Goal: Transaction & Acquisition: Purchase product/service

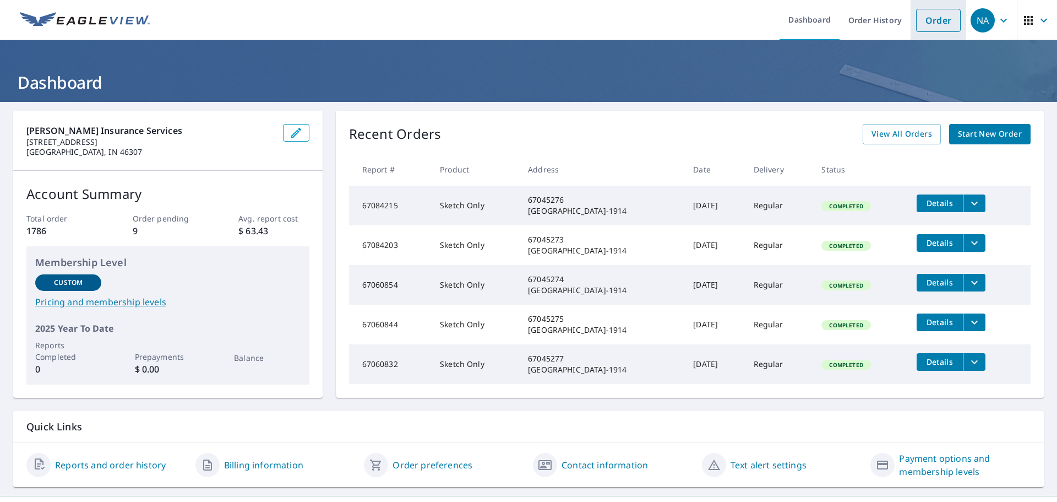
click at [933, 22] on link "Order" at bounding box center [938, 20] width 45 height 23
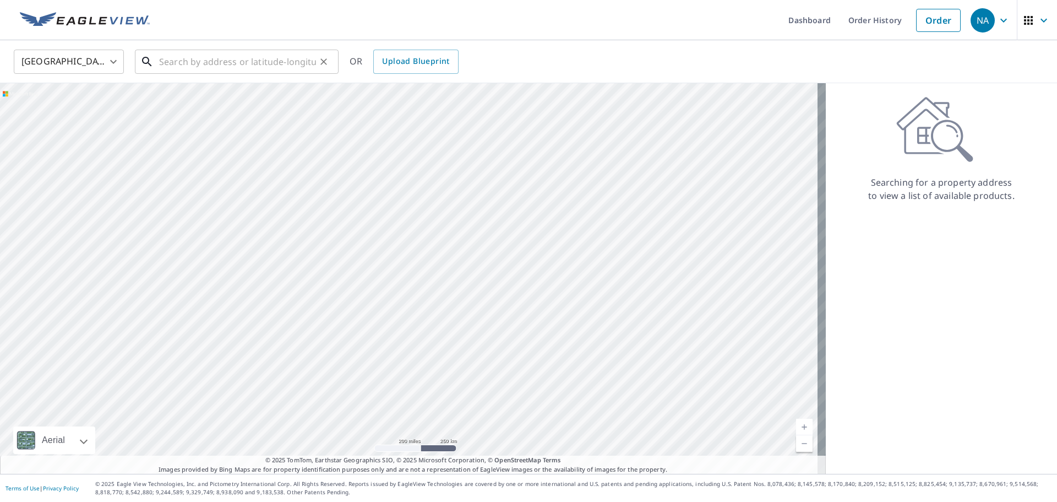
click at [170, 55] on input "text" at bounding box center [237, 61] width 157 height 31
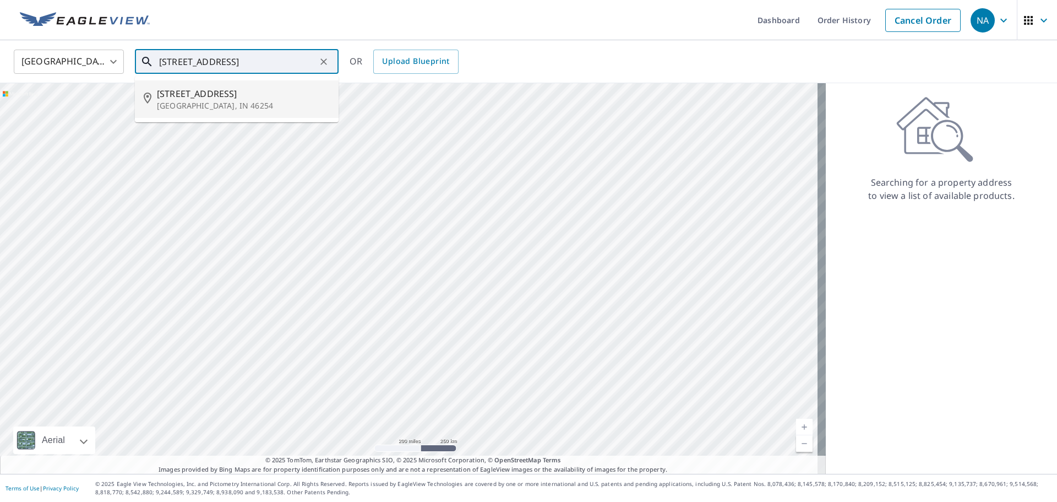
click at [214, 101] on p "[GEOGRAPHIC_DATA], IN 46254" at bounding box center [243, 105] width 173 height 11
type input "[STREET_ADDRESS]"
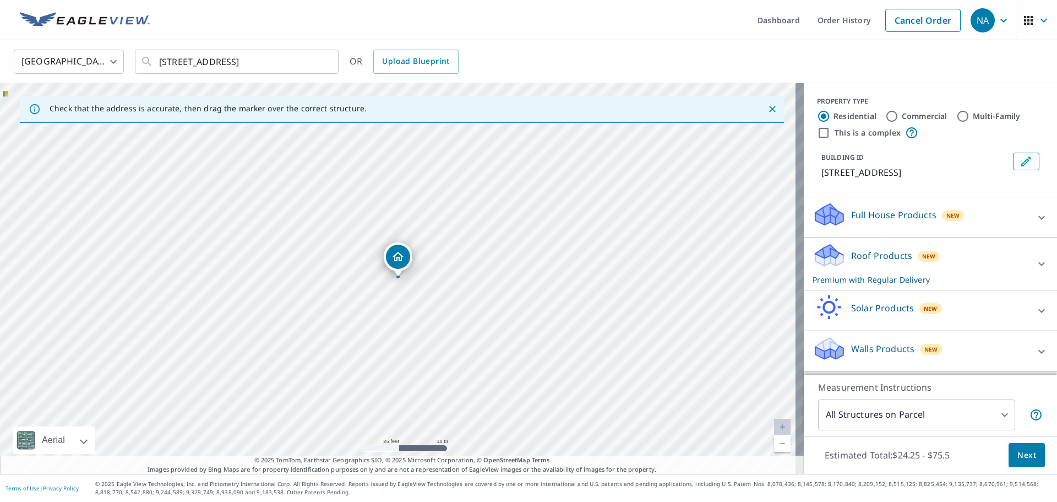
click at [885, 113] on input "Commercial" at bounding box center [891, 116] width 13 height 13
radio input "true"
type input "4"
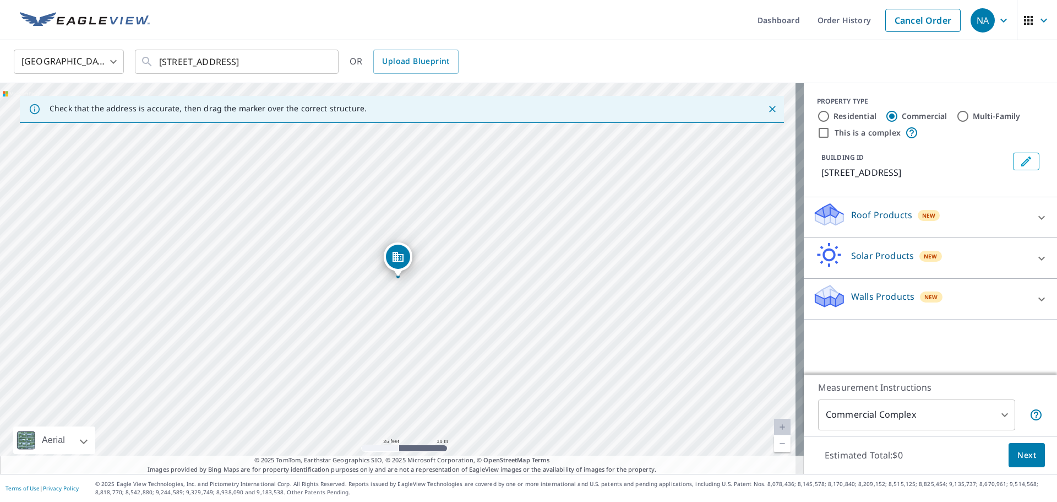
click at [894, 216] on p "Roof Products" at bounding box center [881, 214] width 61 height 13
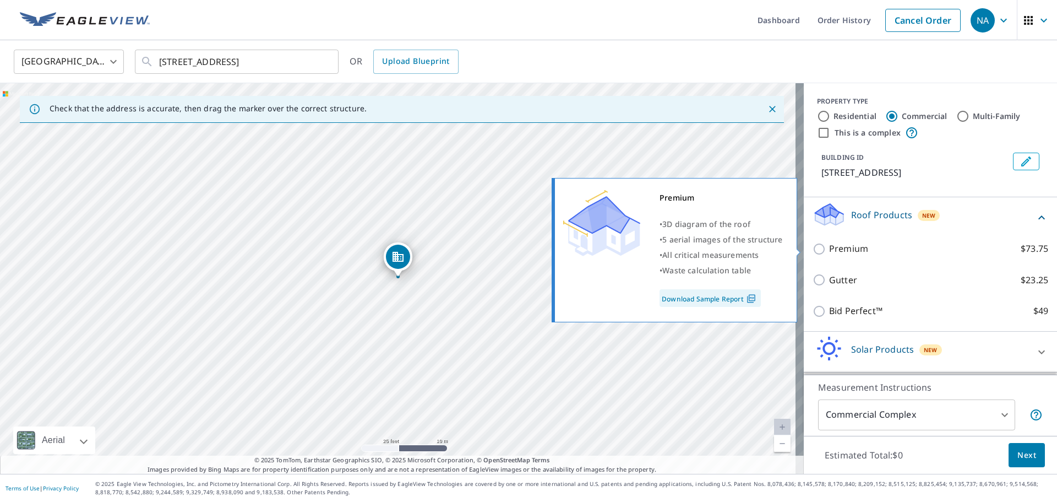
click at [813, 247] on input "Premium $73.75" at bounding box center [821, 248] width 17 height 13
checkbox input "true"
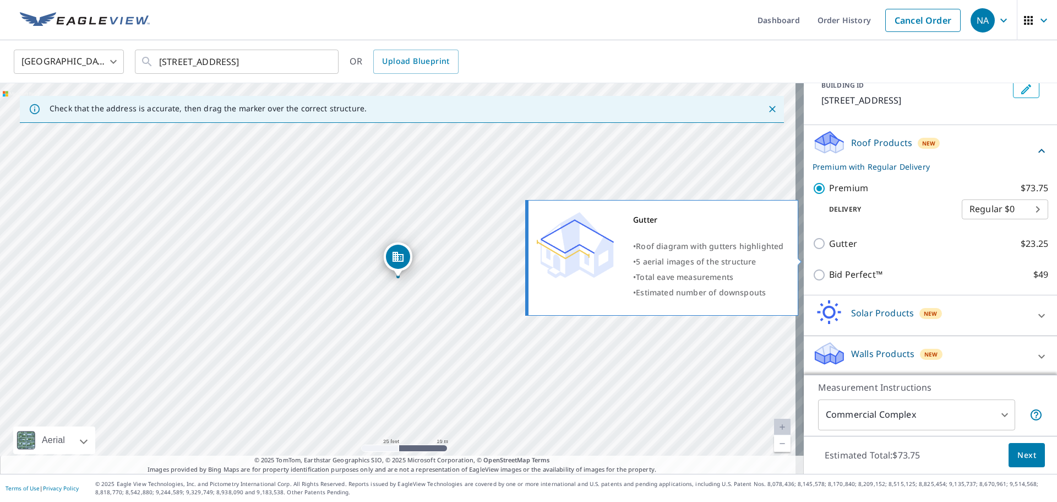
scroll to position [74, 0]
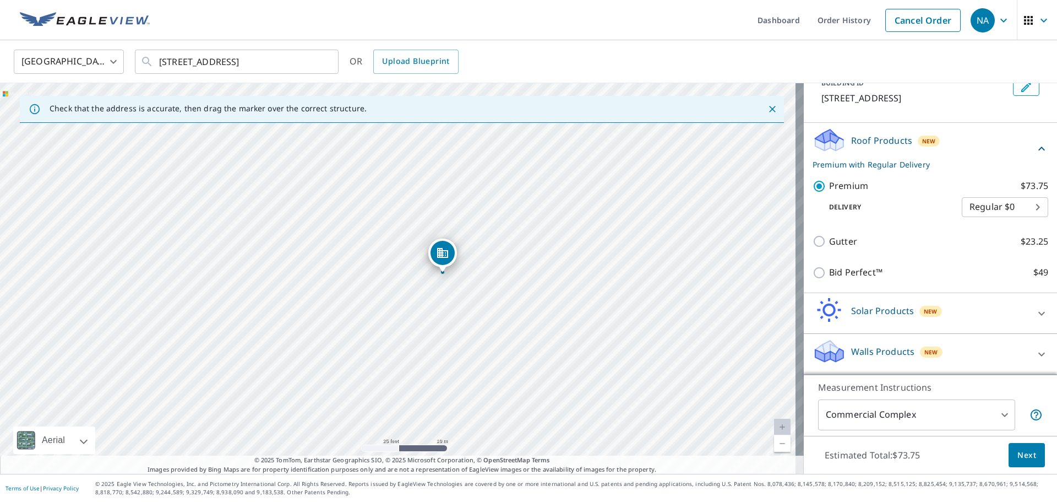
drag, startPoint x: 393, startPoint y: 256, endPoint x: 438, endPoint y: 252, distance: 44.8
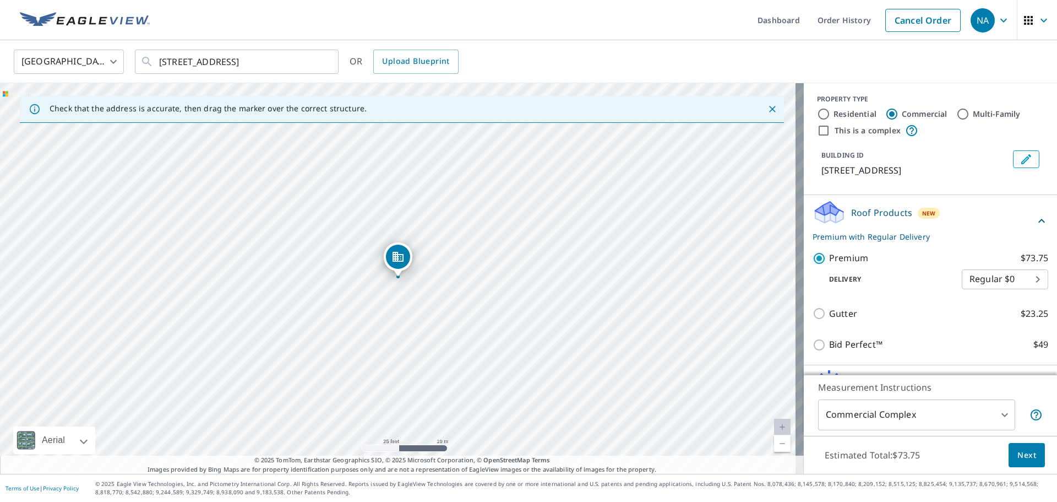
scroll to position [0, 0]
click at [957, 112] on input "Multi-Family" at bounding box center [963, 116] width 13 height 13
radio input "true"
type input "2"
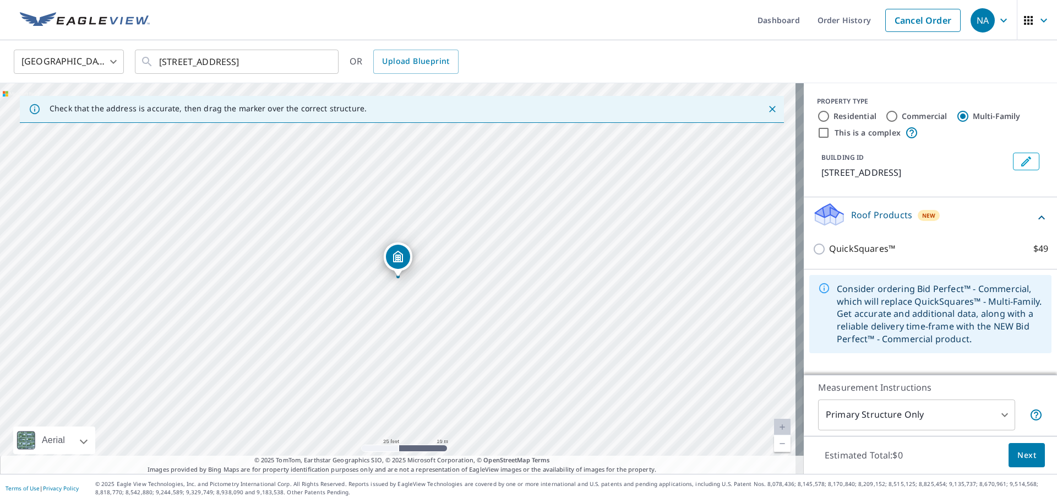
click at [890, 115] on input "Commercial" at bounding box center [891, 116] width 13 height 13
radio input "true"
type input "4"
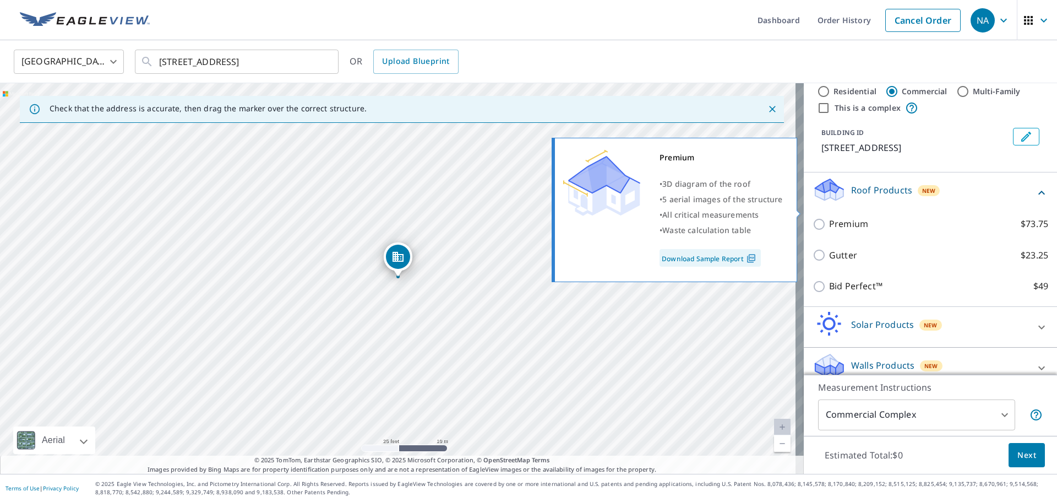
scroll to position [39, 0]
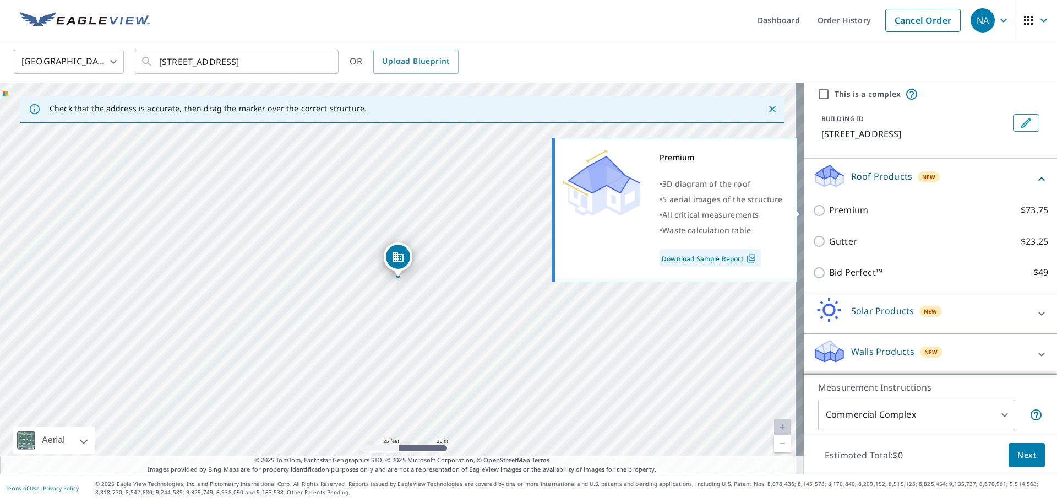
click at [813, 211] on input "Premium $73.75" at bounding box center [821, 210] width 17 height 13
checkbox input "true"
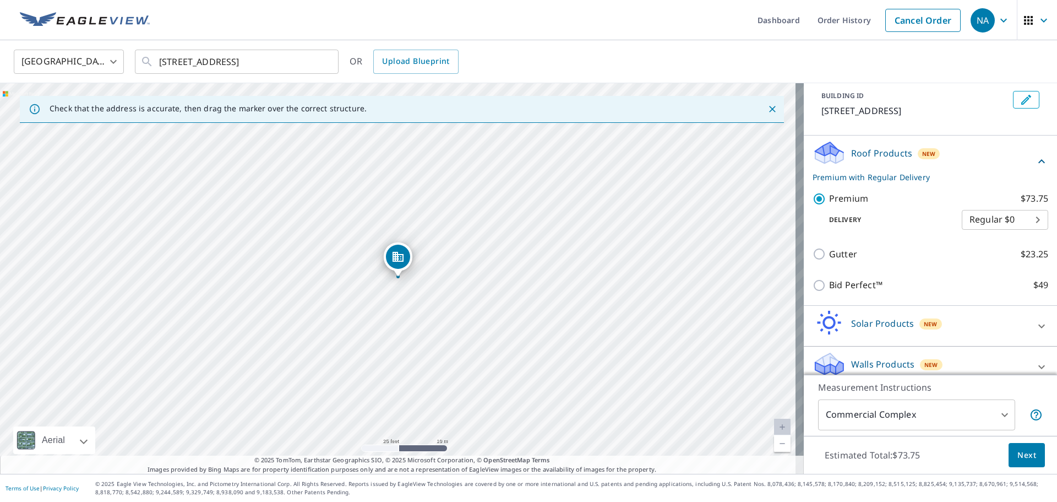
scroll to position [74, 0]
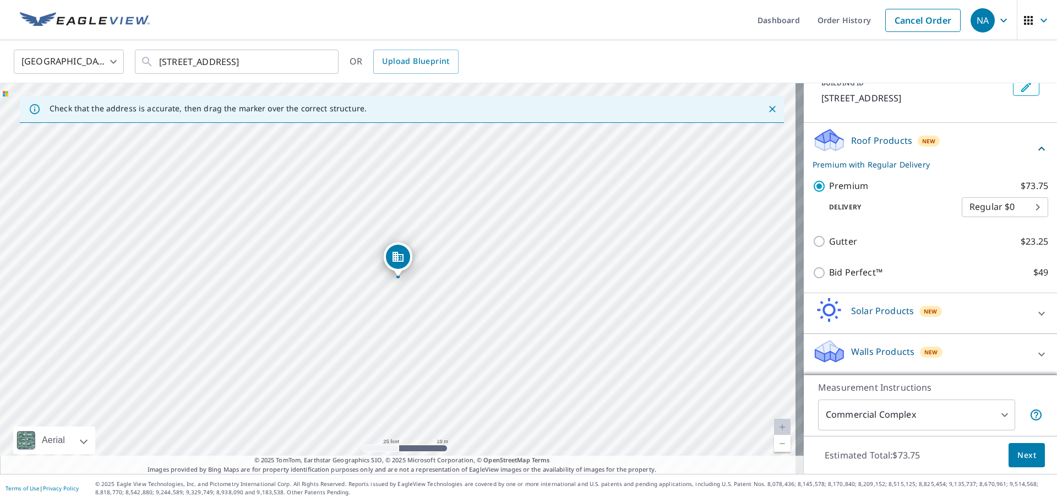
click at [1022, 455] on span "Next" at bounding box center [1027, 455] width 19 height 14
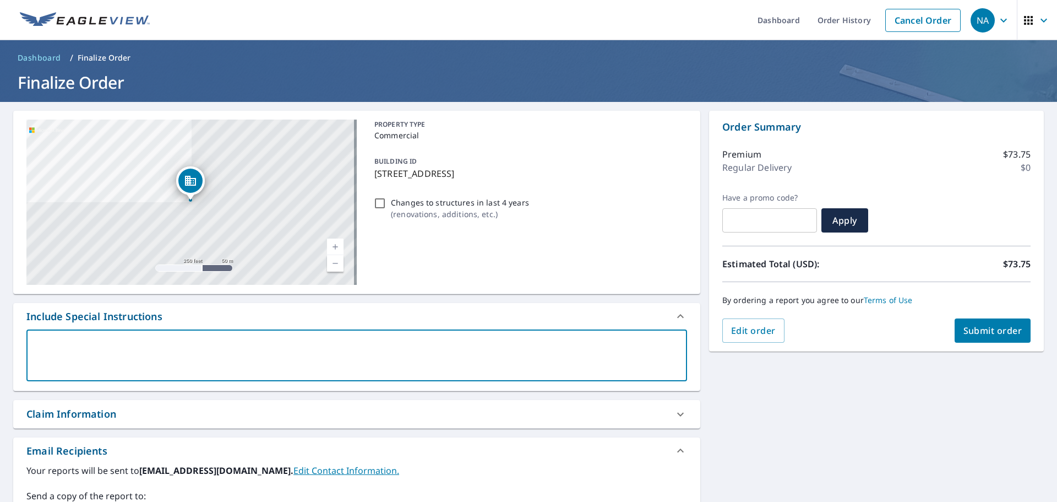
click at [99, 340] on textarea at bounding box center [356, 355] width 645 height 31
type textarea "S"
type textarea "x"
type textarea "SU"
type textarea "x"
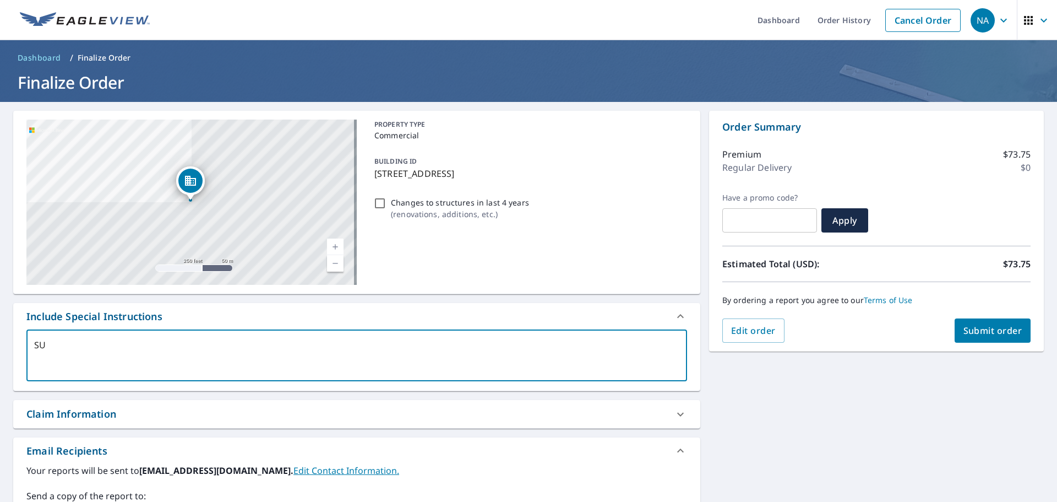
type textarea "SUb"
type textarea "x"
type textarea "SUbg"
type textarea "x"
type textarea "SUbgk"
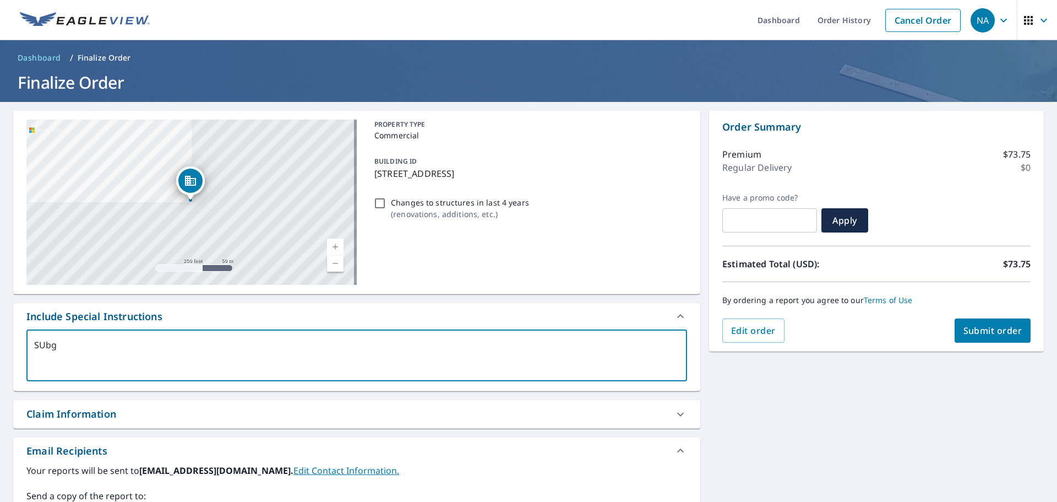
type textarea "x"
type textarea "SUbgke"
type textarea "x"
type textarea "SUbgke"
type textarea "x"
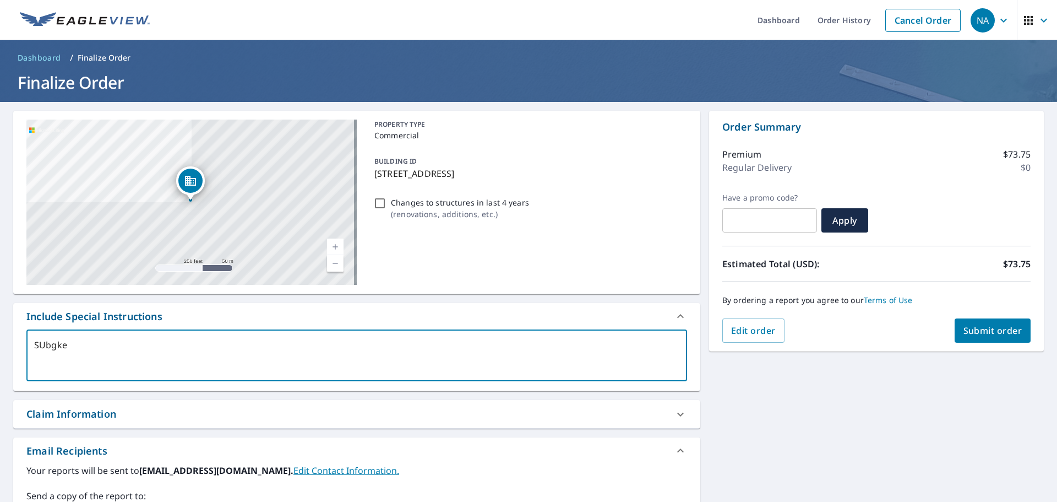
type textarea "SUbgke ="
type textarea "x"
type textarea "SUbgke"
type textarea "x"
type textarea "SUbgke"
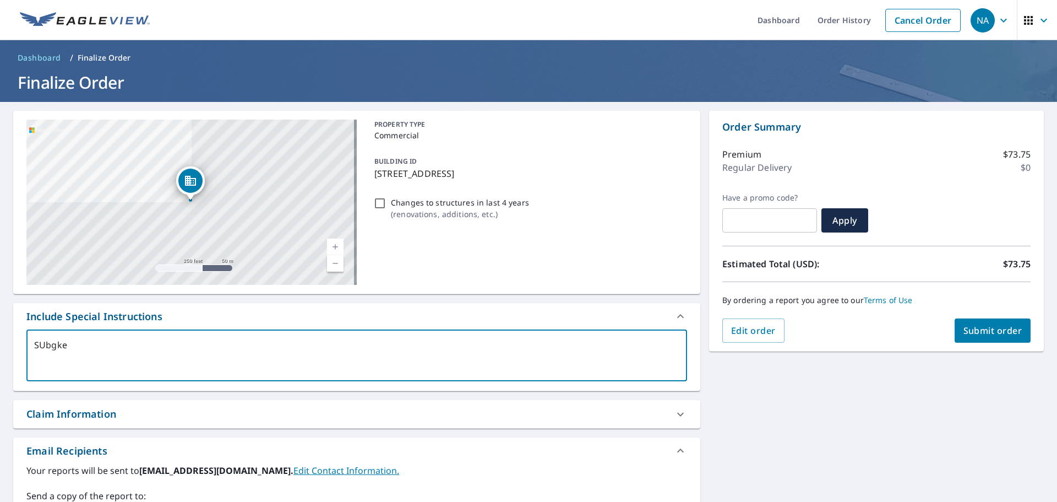
type textarea "x"
type textarea "SUbgk"
type textarea "x"
type textarea "SUbg"
type textarea "x"
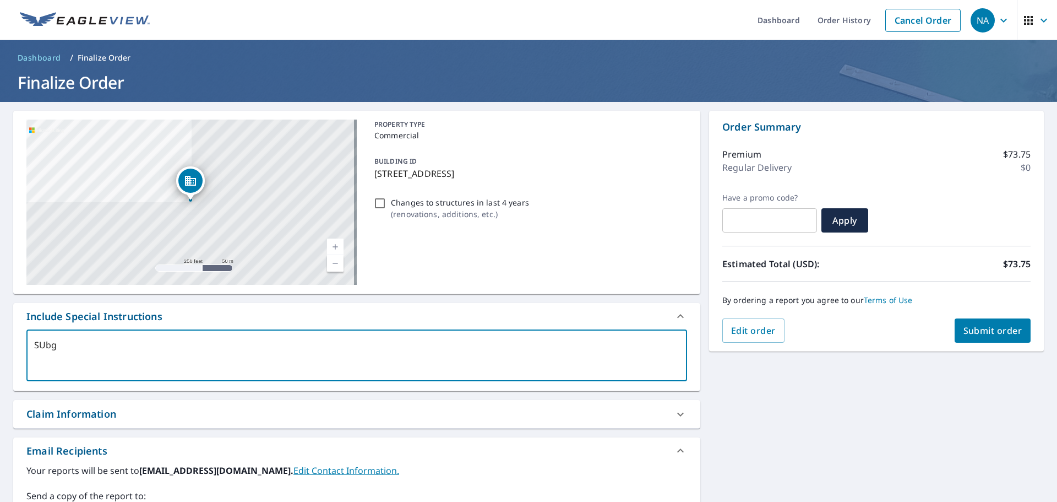
type textarea "SUb"
type textarea "x"
type textarea "SU"
type textarea "x"
type textarea "S"
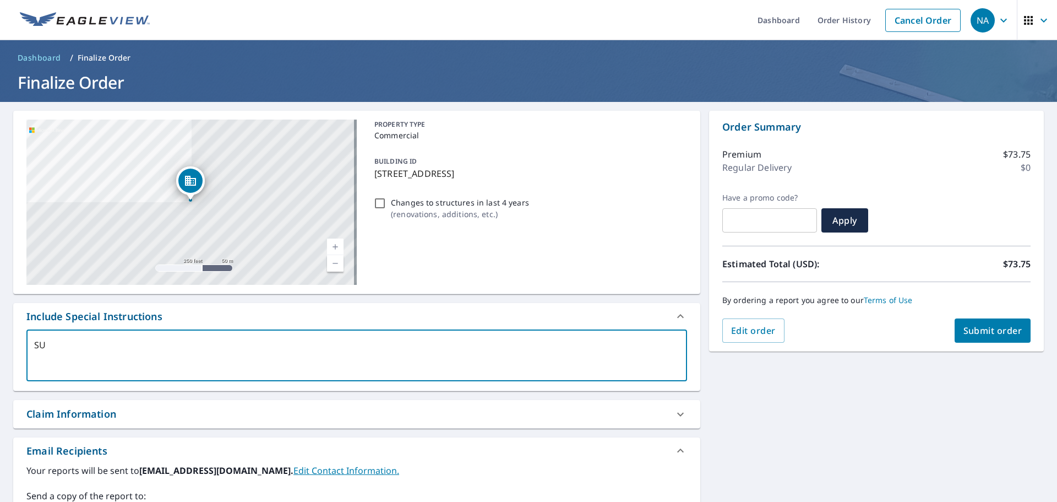
type textarea "x"
type textarea "Si"
type textarea "x"
type textarea "Sin"
type textarea "x"
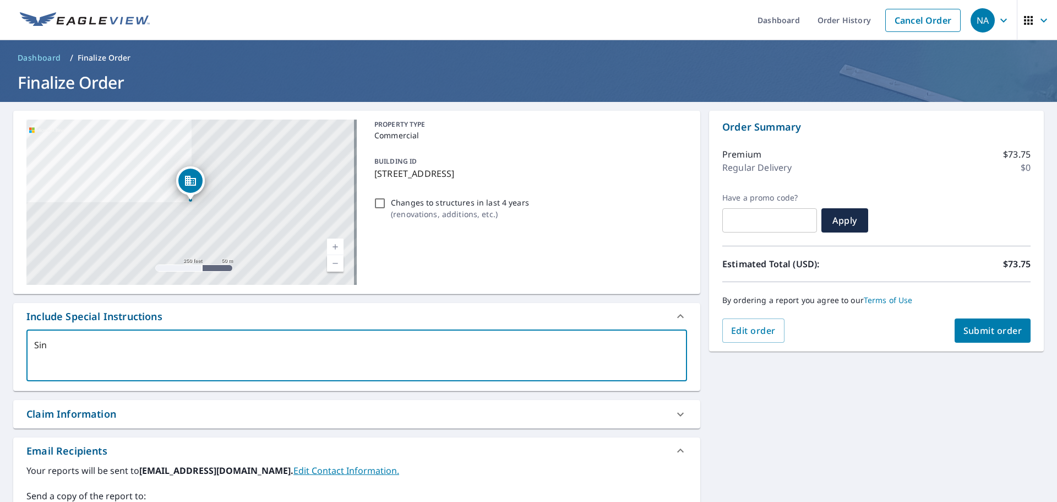
type textarea "Sing"
type textarea "x"
type textarea "Singl"
type textarea "x"
type textarea "Single"
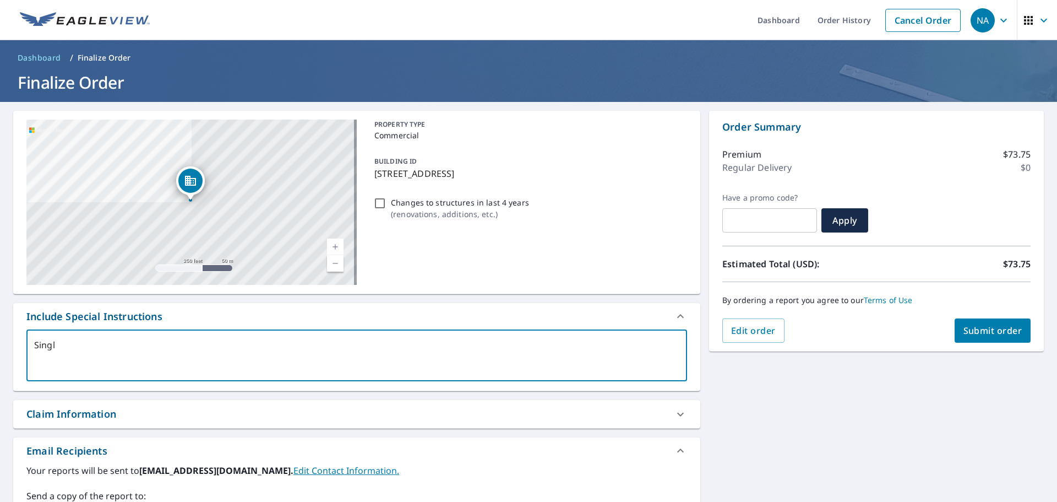
type textarea "x"
type textarea "Single"
type textarea "x"
type textarea "Single g"
type textarea "x"
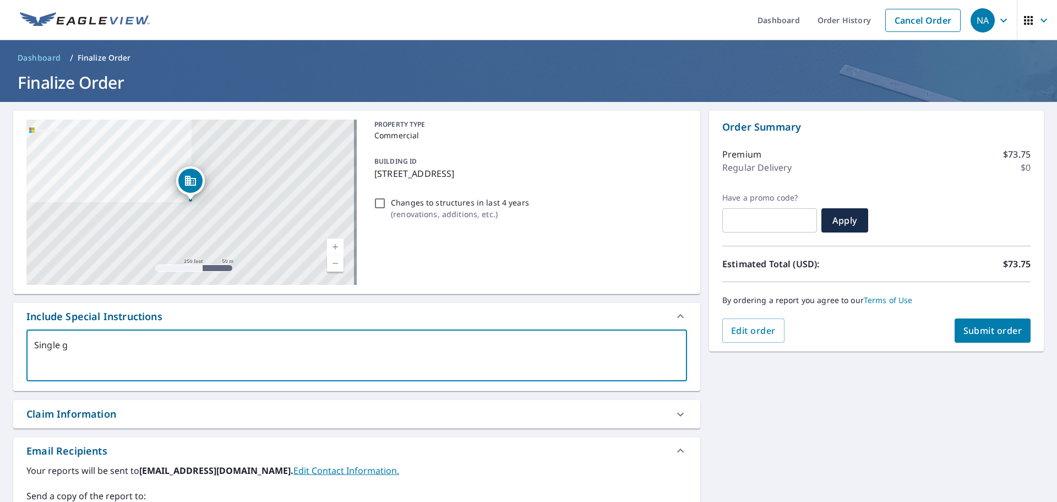
type textarea "Single"
type textarea "x"
type textarea "Single b"
type textarea "x"
type textarea "Single bu"
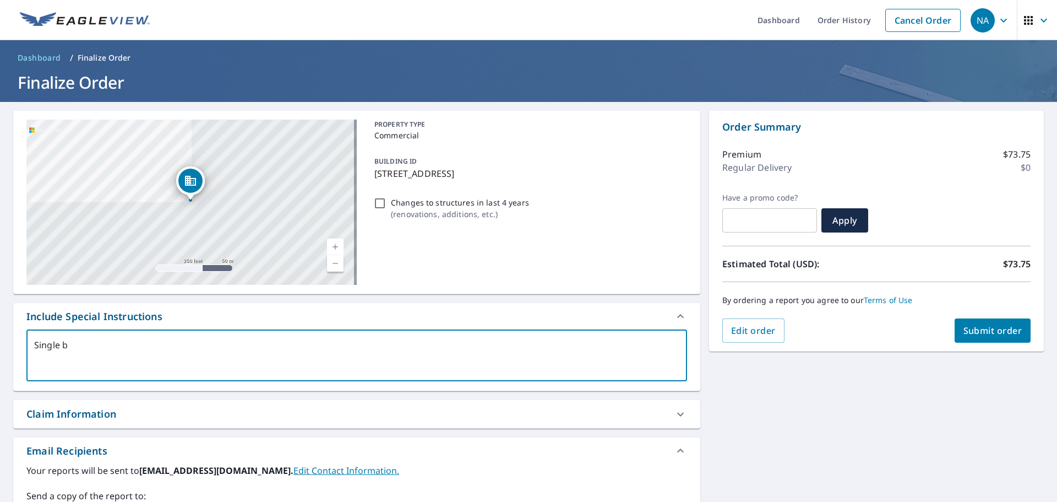
type textarea "x"
type textarea "Single [PERSON_NAME]"
type textarea "x"
type textarea "Single buil"
type textarea "x"
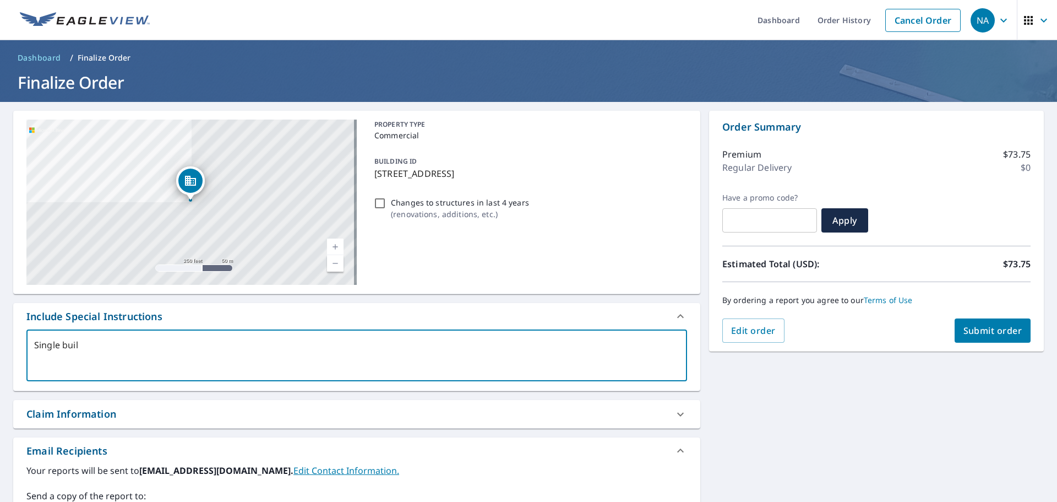
type textarea "Single build"
type textarea "x"
type textarea "Single buildi"
type textarea "x"
type textarea "Single buildin"
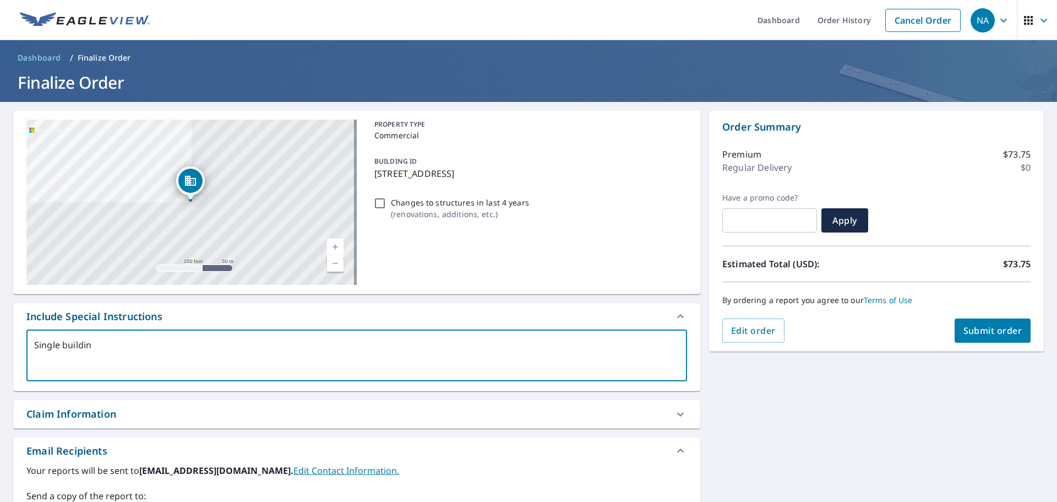
type textarea "x"
type textarea "Single building"
type textarea "x"
type textarea "Single building."
type textarea "x"
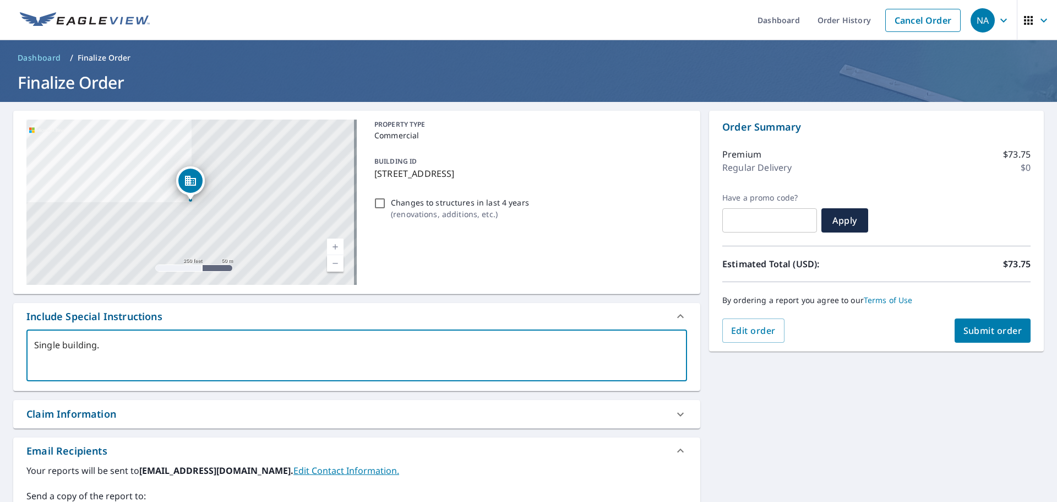
type textarea "Single building."
type textarea "x"
type textarea "Single building."
type textarea "x"
type textarea "Single building."
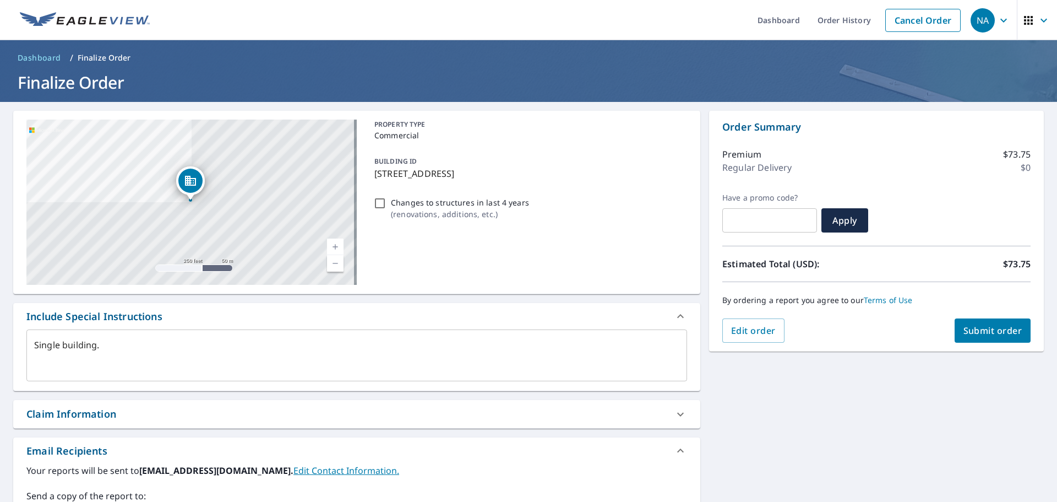
type textarea "x"
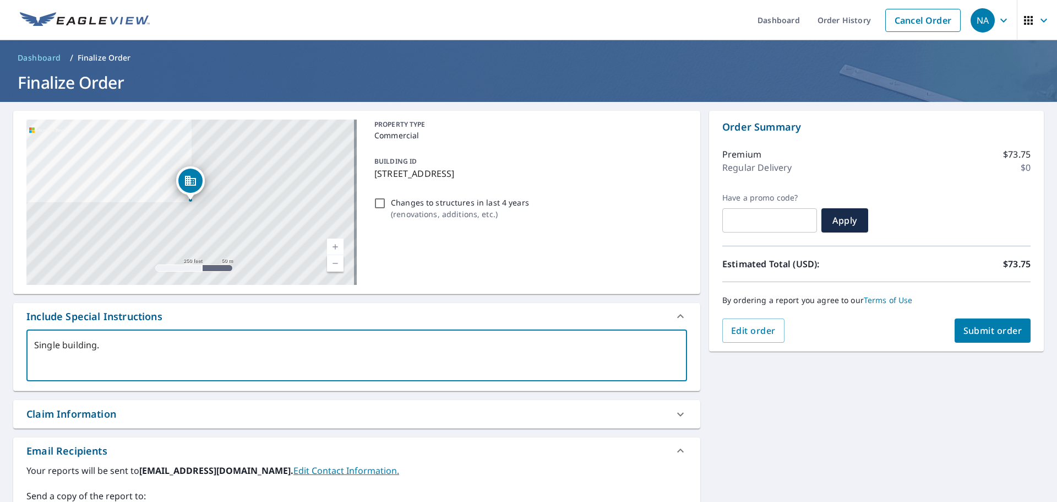
click at [123, 352] on textarea "Single building." at bounding box center [356, 355] width 645 height 31
type textarea "Single building. 4"
type textarea "x"
type textarea "Single building. 49"
type textarea "x"
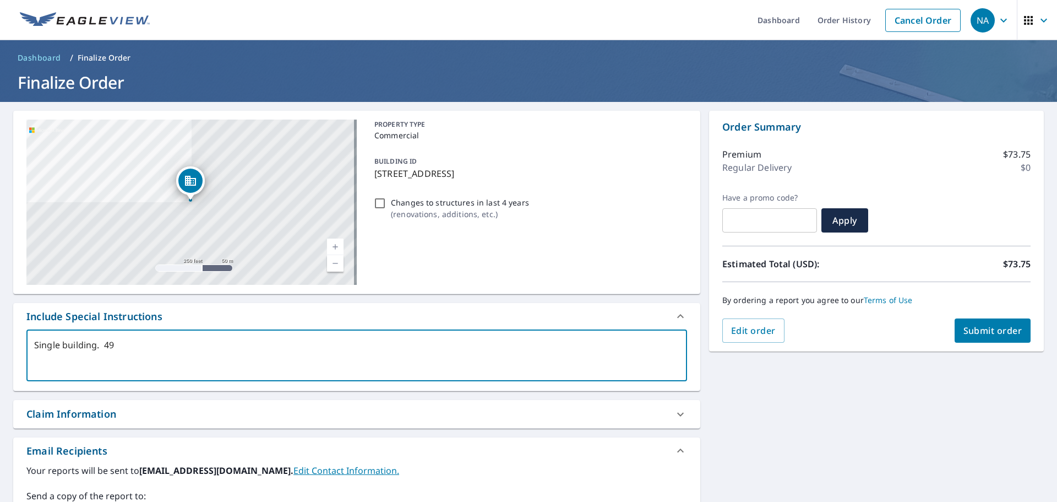
type textarea "Single building. 492"
type textarea "x"
type textarea "Single building. 4925"
type textarea "x"
type textarea "Single building. 4925-"
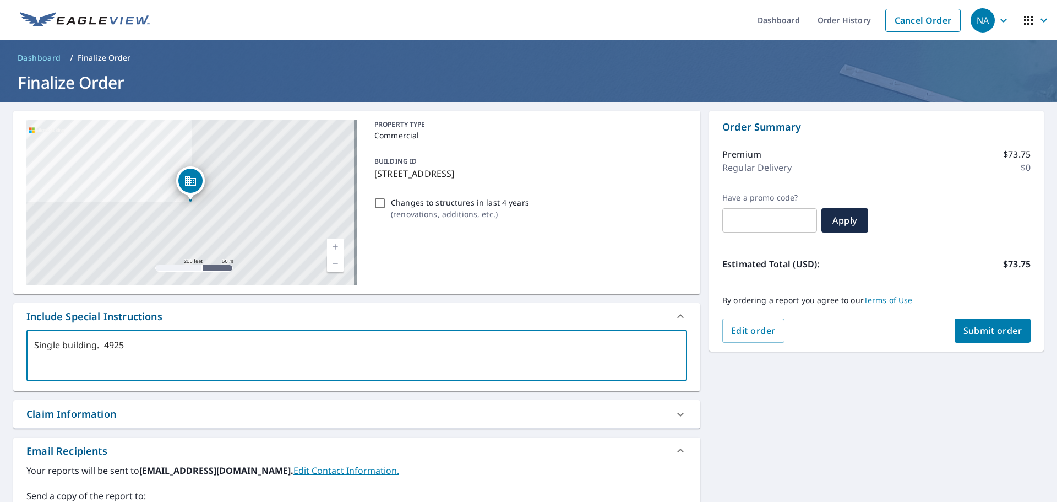
type textarea "x"
type textarea "Single building. 4925-4"
type textarea "x"
type textarea "Single building. 4925-49"
type textarea "x"
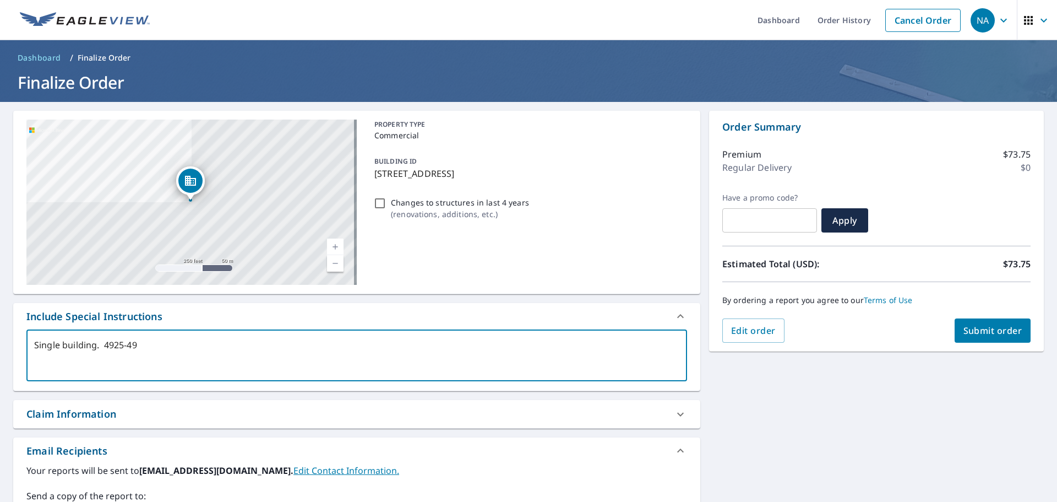
type textarea "Single building. 4925-493"
type textarea "x"
type textarea "Single building. 4925-4931"
type textarea "x"
type textarea "Single building. 4925-4931"
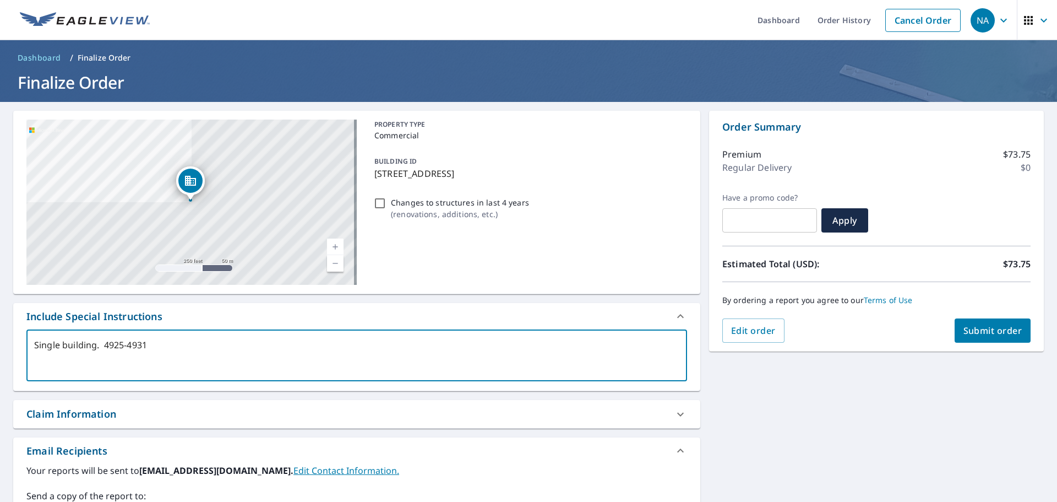
type textarea "x"
type textarea "Single building. 4925-4931 T"
type textarea "x"
type textarea "Single building. 4925-4931 Tu"
type textarea "x"
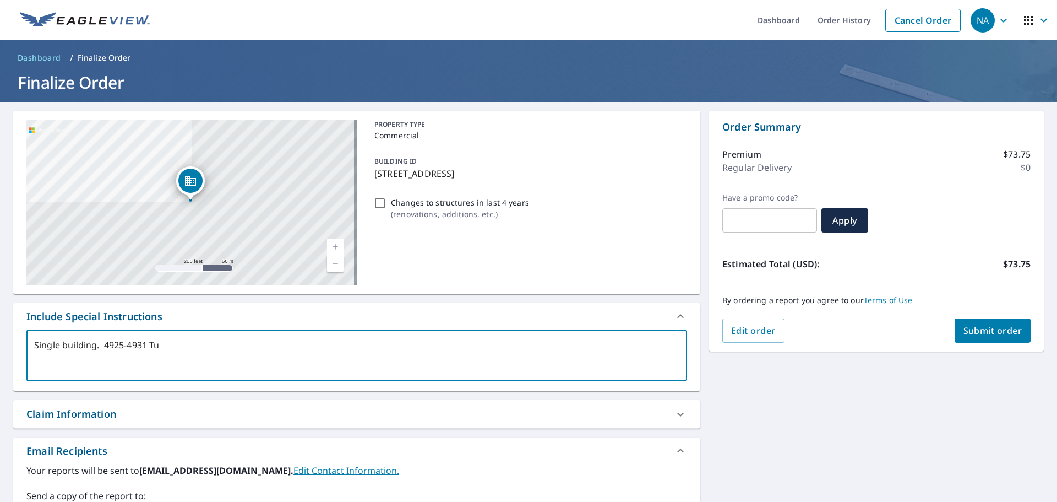
type textarea "Single building. 4925-4931 Tus"
type textarea "x"
type textarea "Single building. 4925-4931 Tusc"
type textarea "x"
type textarea "Single building. 4925-4931 [GEOGRAPHIC_DATA]"
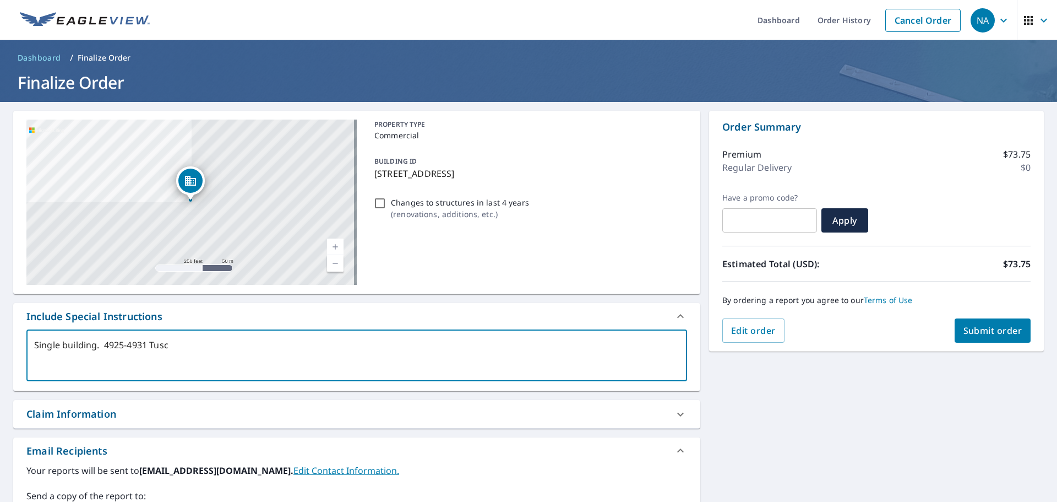
type textarea "x"
type textarea "Single building. 4925-4931 [GEOGRAPHIC_DATA]"
type textarea "x"
type textarea "Single building. 4925-4931 [GEOGRAPHIC_DATA]"
type textarea "x"
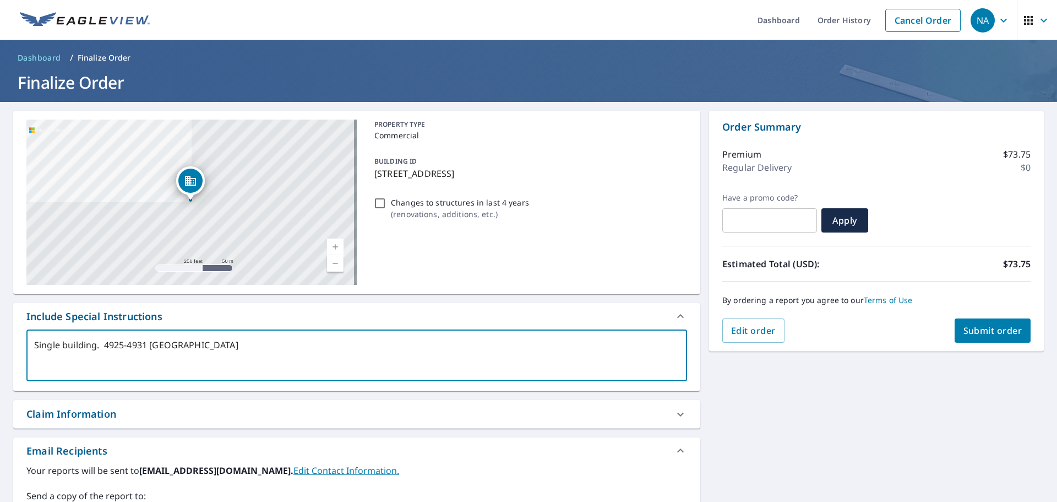
type textarea "Single building. 4925-4931 [GEOGRAPHIC_DATA]"
type textarea "x"
type textarea "Single building. 4925-4931 [GEOGRAPHIC_DATA]"
type textarea "x"
type textarea "Single building. 4925-4931 [GEOGRAPHIC_DATA]"
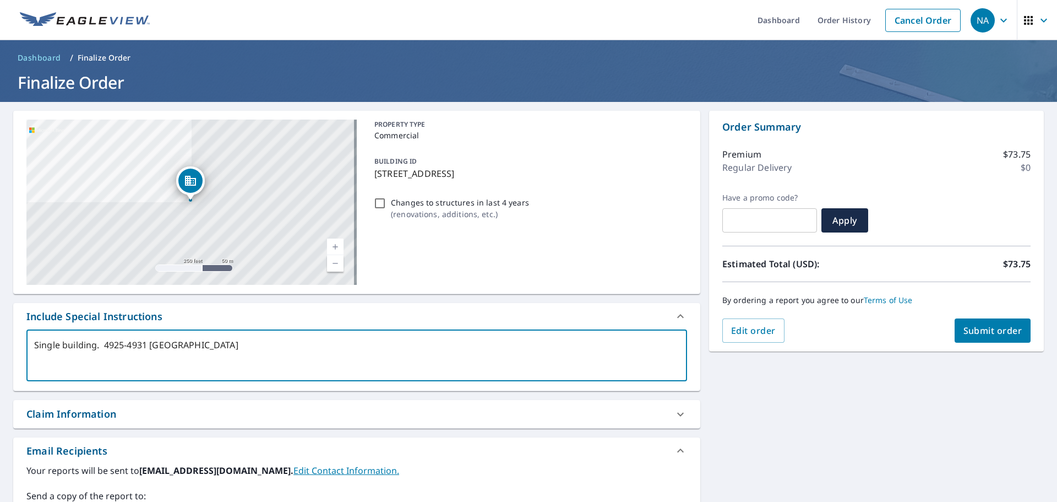
type textarea "x"
type textarea "Single building. 4925-4931 [GEOGRAPHIC_DATA]"
type textarea "x"
type textarea "Single building. 4925-4931 Tusc"
type textarea "x"
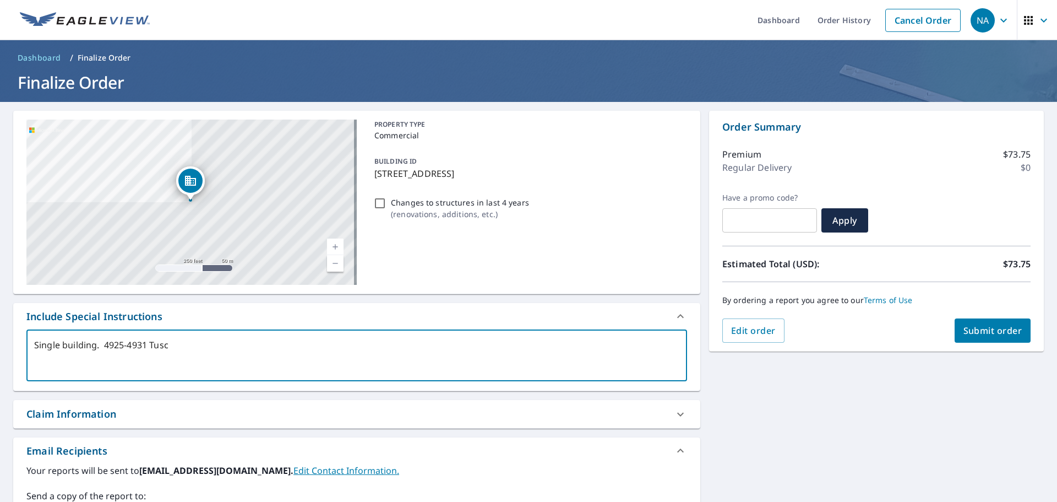
type textarea "Single building. 4925-4931 [GEOGRAPHIC_DATA]"
type textarea "x"
type textarea "Single building. 4925-4931 [GEOGRAPHIC_DATA]"
type textarea "x"
type textarea "Single building. 4925-4931 [GEOGRAPHIC_DATA]"
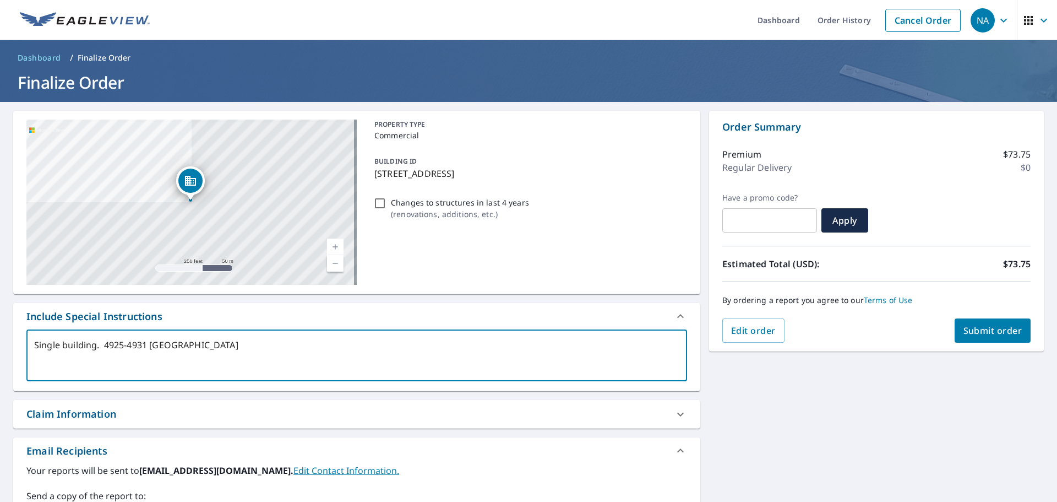
type textarea "x"
type textarea "Single building. 4925-4931 [GEOGRAPHIC_DATA]"
type textarea "x"
type textarea "Single building. 4925-4931 [GEOGRAPHIC_DATA] L"
type textarea "x"
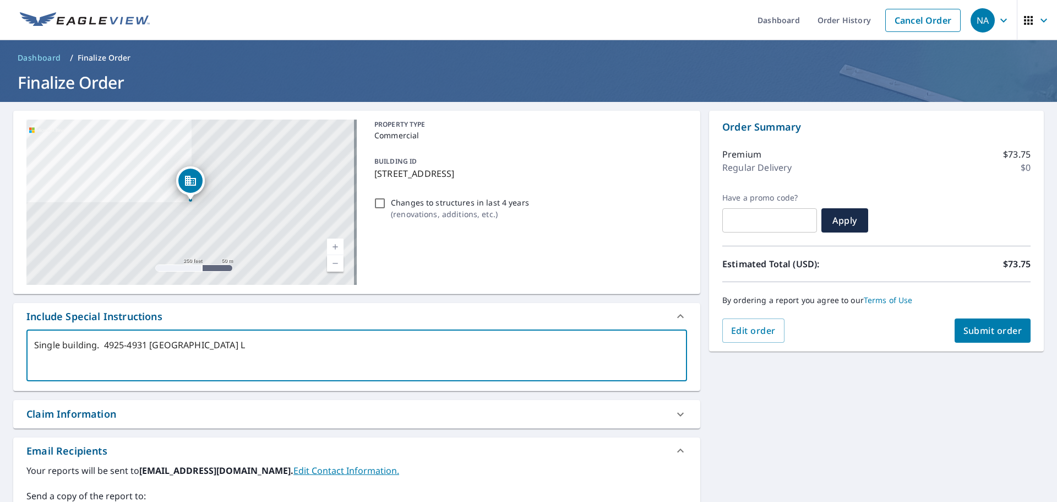
type textarea "Single building. 4925-4931 [GEOGRAPHIC_DATA] La"
type textarea "x"
type textarea "Single building. 4925-4931 [GEOGRAPHIC_DATA]"
type textarea "x"
type textarea "Single building. [STREET_ADDRESS]"
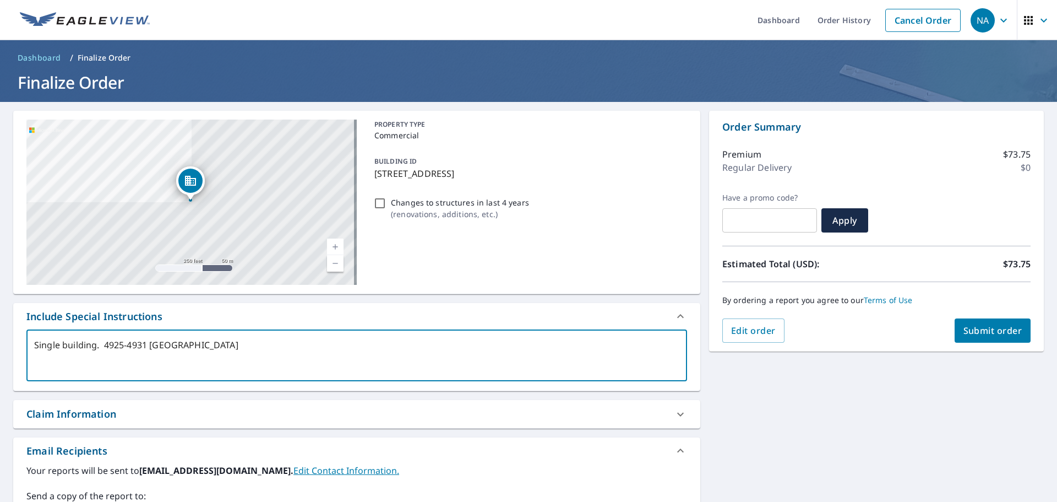
type textarea "x"
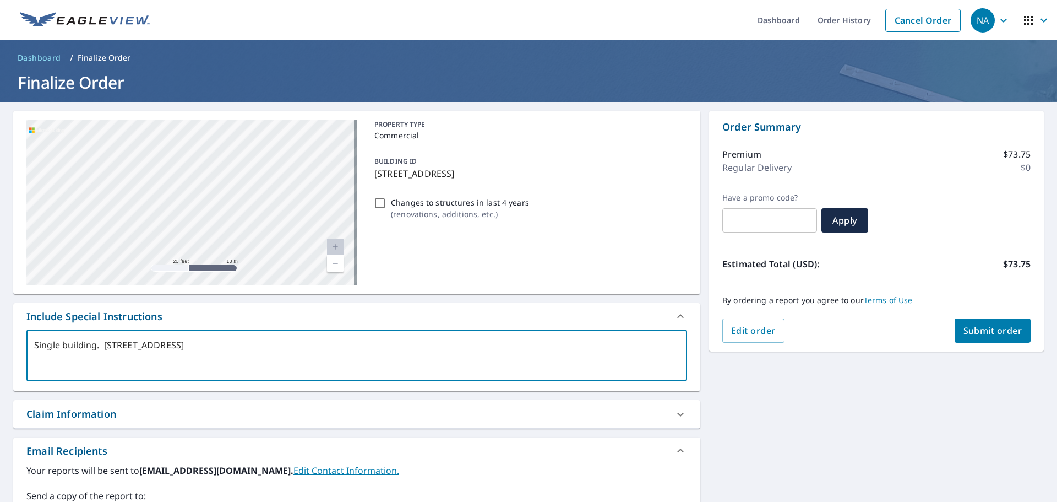
drag, startPoint x: 317, startPoint y: 232, endPoint x: 269, endPoint y: 165, distance: 82.5
click at [269, 165] on div "[STREET_ADDRESS]" at bounding box center [191, 201] width 330 height 165
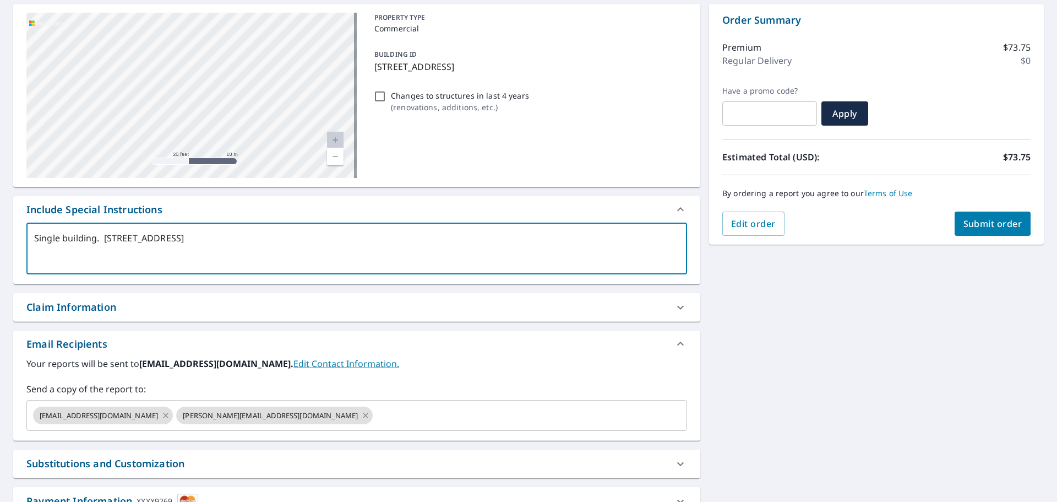
scroll to position [110, 0]
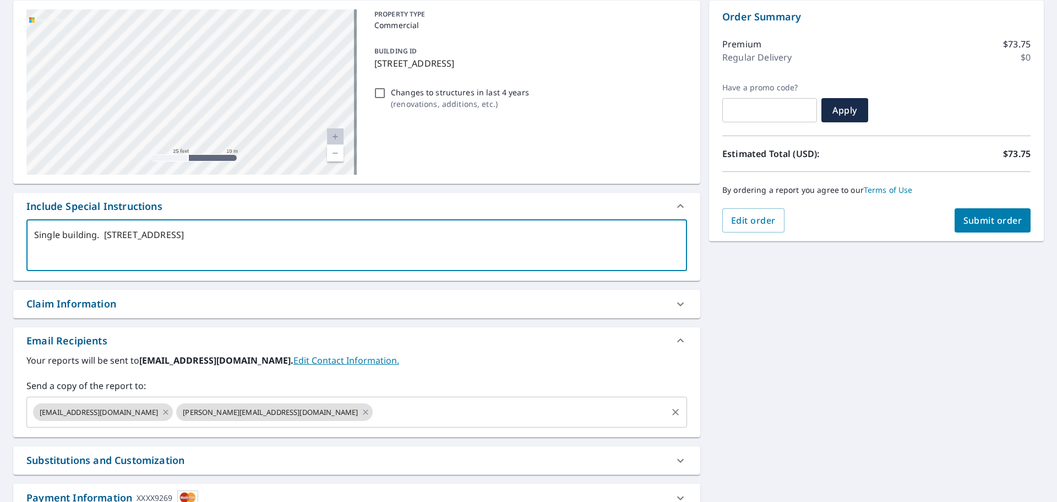
type textarea "Single building. [STREET_ADDRESS]"
type textarea "x"
click at [374, 409] on input "text" at bounding box center [519, 411] width 291 height 21
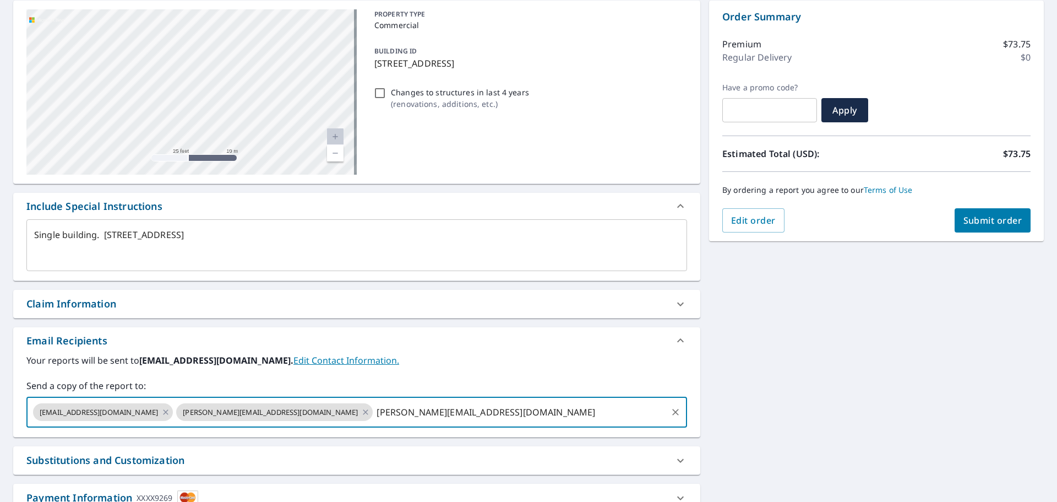
type input "[PERSON_NAME][EMAIL_ADDRESS][DOMAIN_NAME]"
type textarea "x"
click at [991, 217] on span "Submit order" at bounding box center [993, 220] width 59 height 12
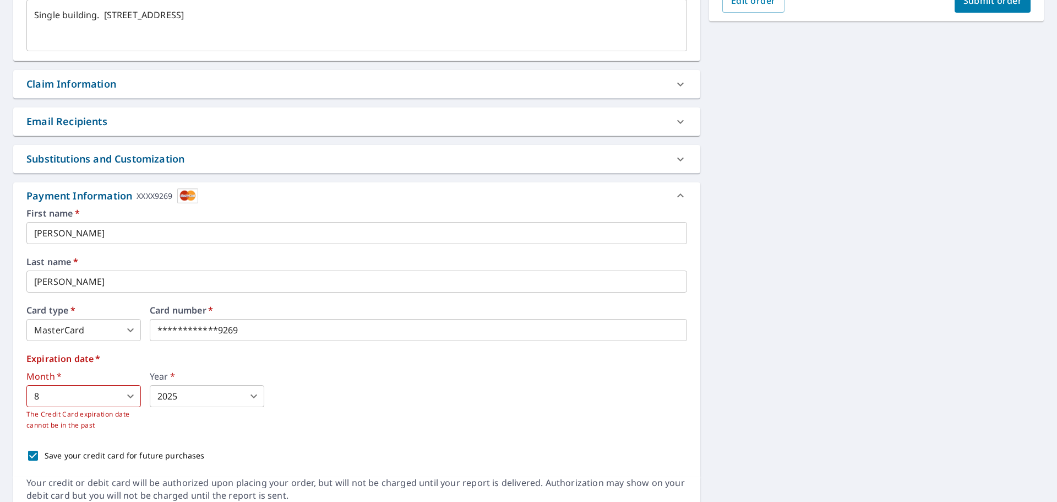
scroll to position [330, 0]
click at [104, 236] on input "[PERSON_NAME]" at bounding box center [356, 232] width 661 height 22
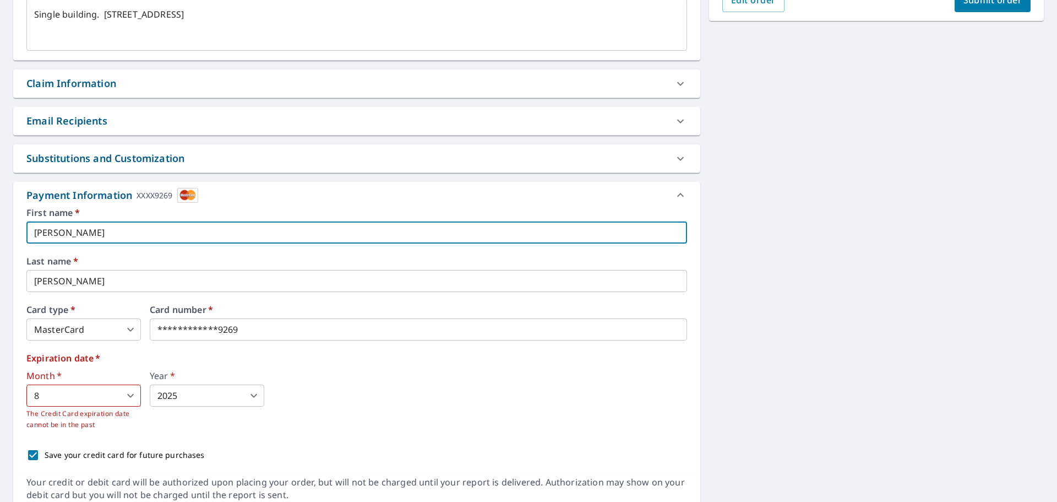
drag, startPoint x: 138, startPoint y: 232, endPoint x: -103, endPoint y: 242, distance: 240.8
click at [0, 242] on html "NA NA Dashboard Order History Cancel Order NA Dashboard / Finalize Order Finali…" at bounding box center [528, 251] width 1057 height 502
type textarea "x"
type input "Ne"
type textarea "x"
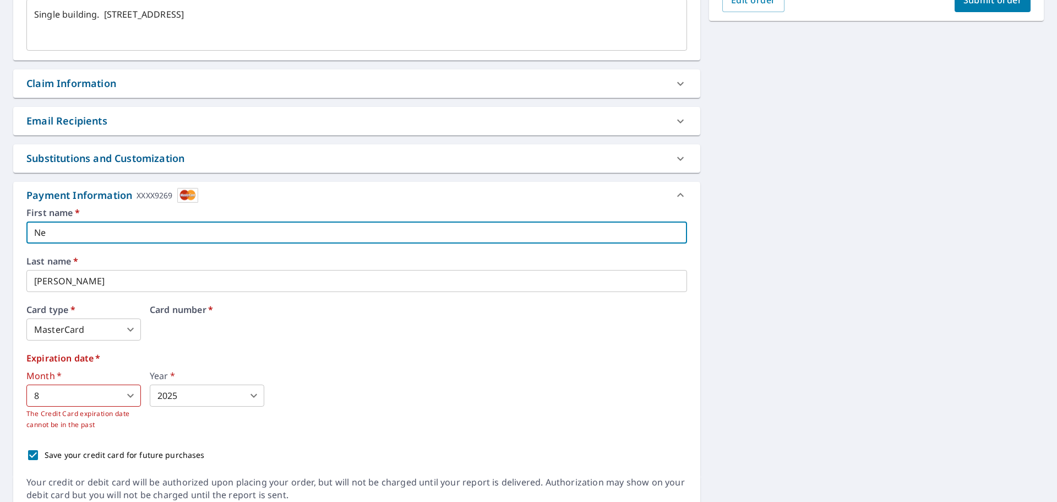
type input "New"
type textarea "x"
type input "Newl"
type textarea "x"
type input "New"
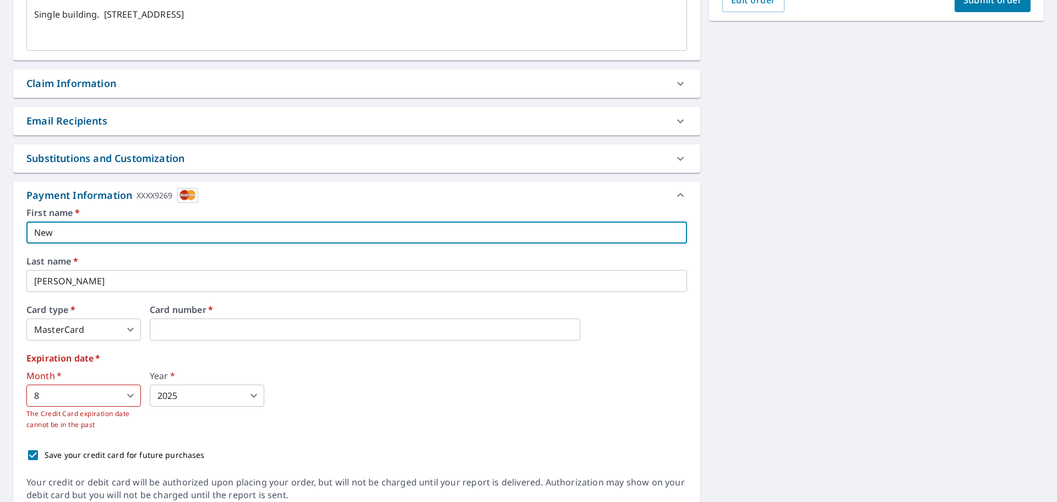
type textarea "x"
type input "Newe"
type textarea "x"
type input "Newel"
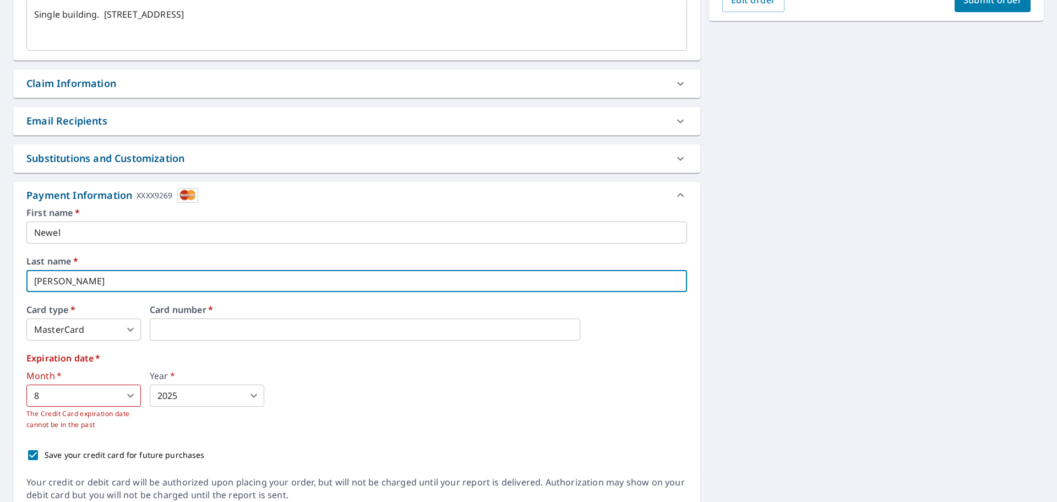
type textarea "x"
type input "A"
type textarea "x"
type input "An"
type textarea "x"
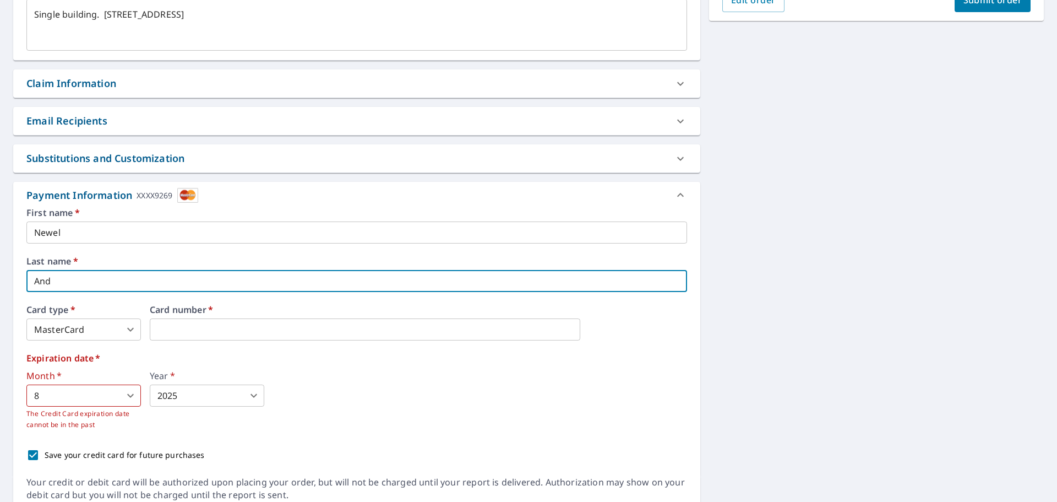
type input "Ande"
type textarea "x"
type input "Ander"
type textarea "x"
type input "[PERSON_NAME]"
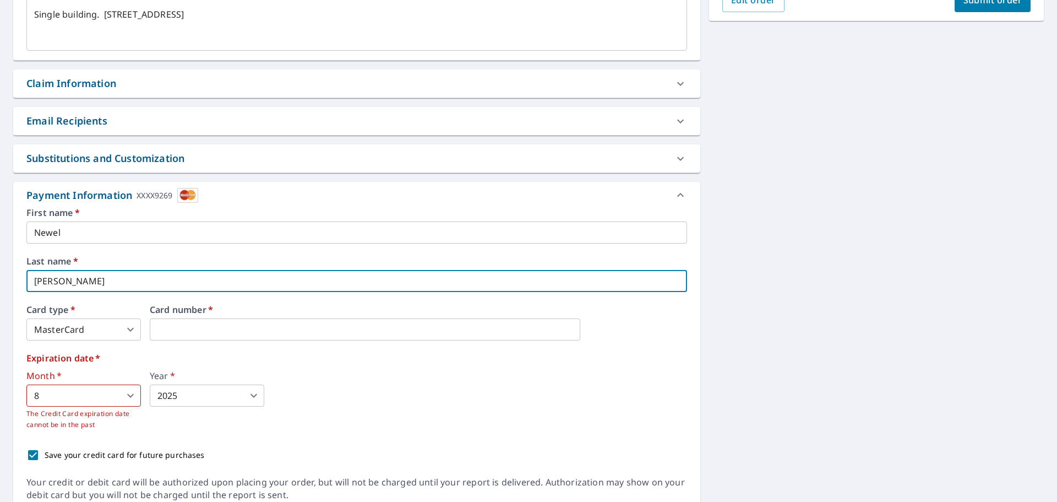
type textarea "x"
type input "[PERSON_NAME]"
type textarea "x"
type input "[PERSON_NAME]"
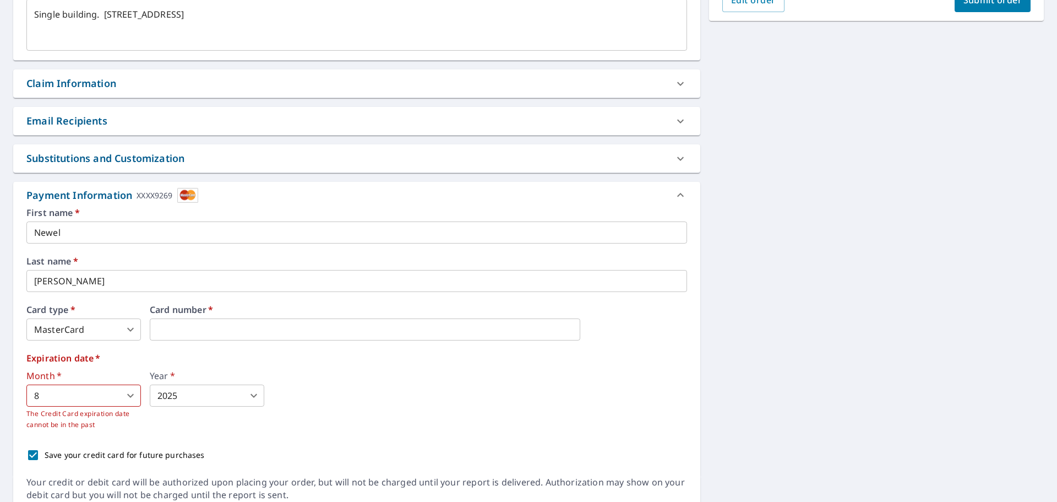
click at [98, 384] on body "NA NA Dashboard Order History Cancel Order NA Dashboard / Finalize Order Finali…" at bounding box center [528, 251] width 1057 height 502
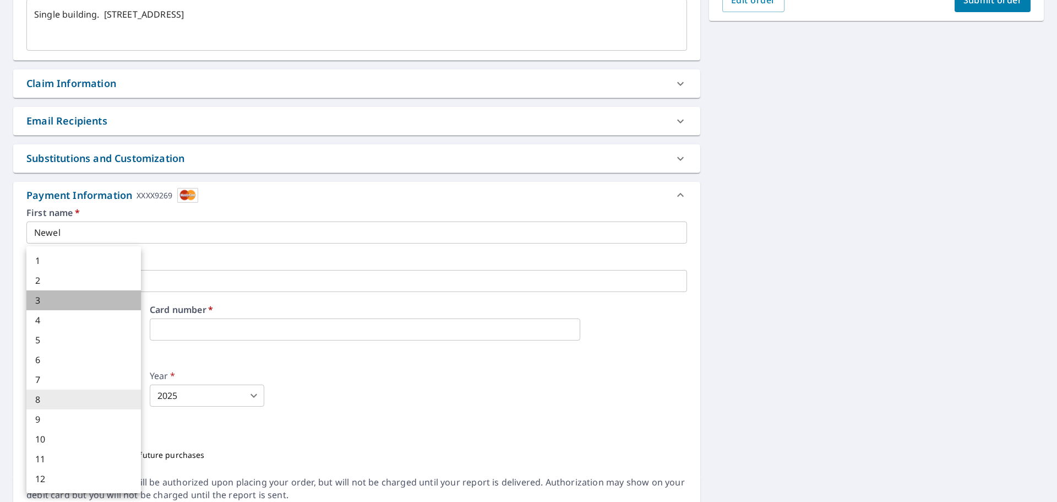
click at [45, 299] on li "3" at bounding box center [83, 300] width 115 height 20
type textarea "x"
type input "3"
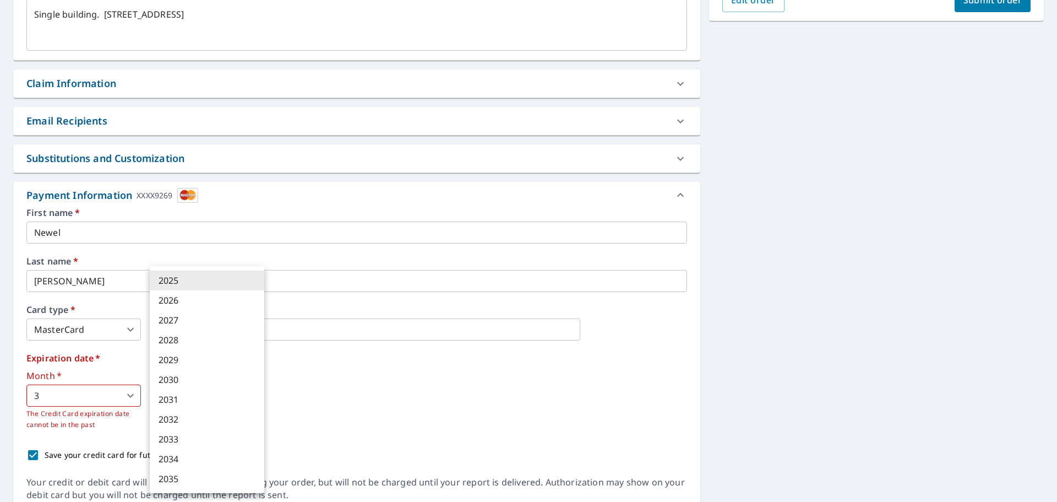
click at [220, 393] on body "NA NA Dashboard Order History Cancel Order NA Dashboard / Finalize Order Finali…" at bounding box center [528, 251] width 1057 height 502
click at [206, 373] on li "2030" at bounding box center [207, 379] width 115 height 20
type textarea "x"
type input "2030"
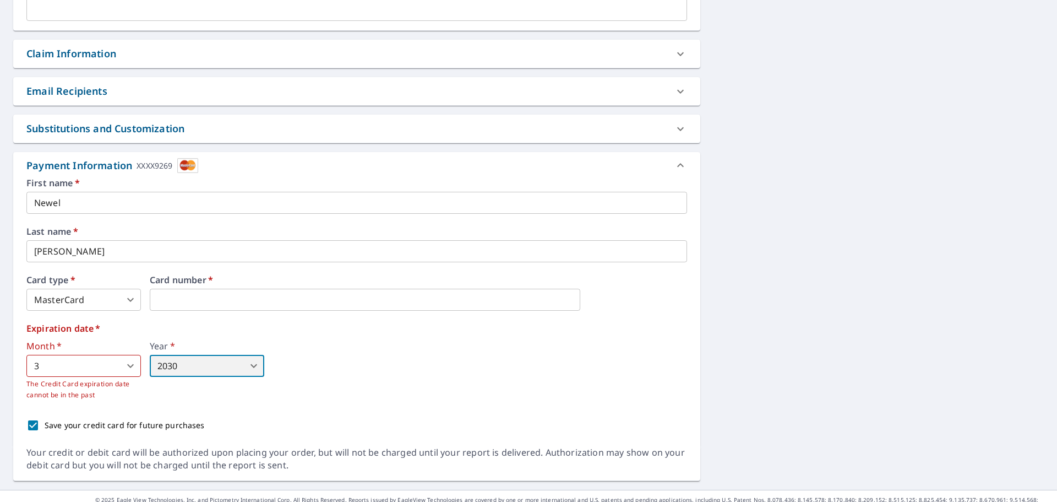
scroll to position [376, 0]
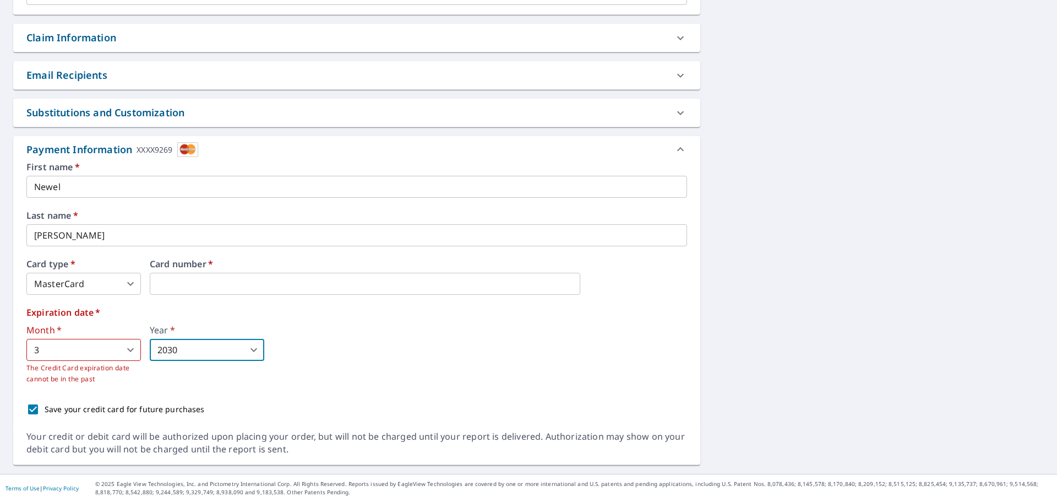
click at [452, 352] on div "Month   * 3 3 ​ The Credit Card expiration date cannot be in the past Year   * …" at bounding box center [356, 354] width 661 height 59
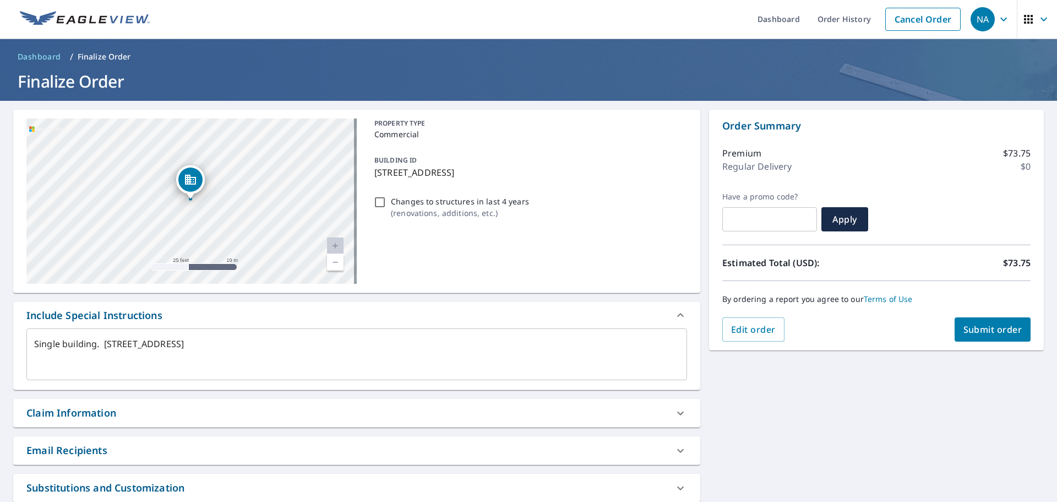
scroll to position [0, 0]
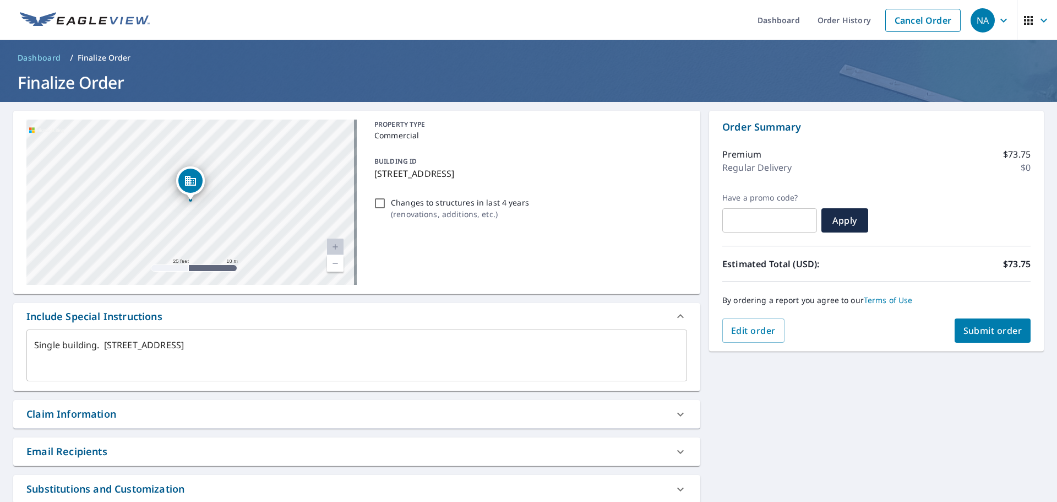
click at [989, 330] on span "Submit order" at bounding box center [993, 330] width 59 height 12
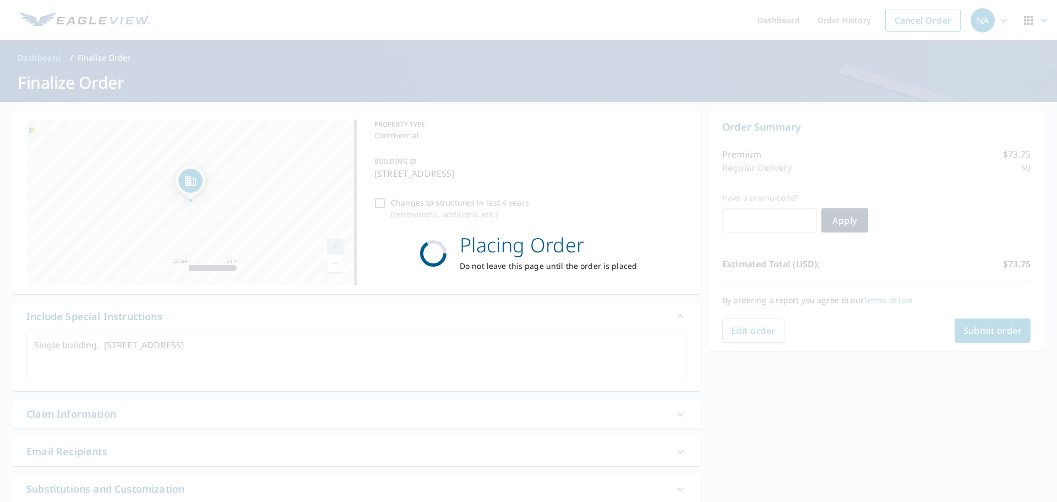
type textarea "x"
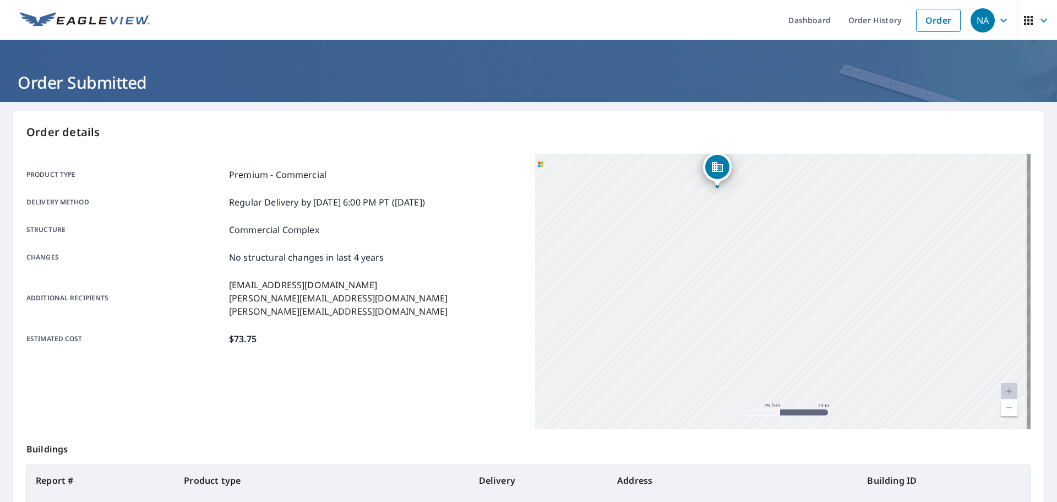
drag, startPoint x: 816, startPoint y: 310, endPoint x: 801, endPoint y: 282, distance: 31.8
click at [801, 282] on div "[STREET_ADDRESS]" at bounding box center [783, 291] width 496 height 275
